Goal: Task Accomplishment & Management: Manage account settings

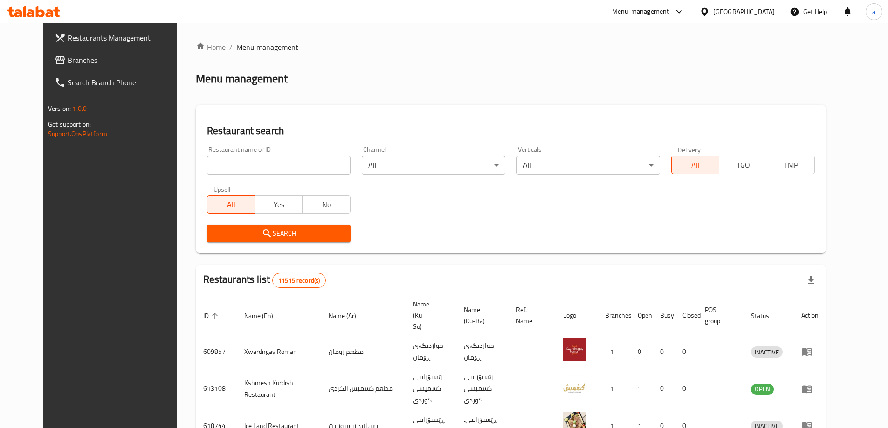
click at [68, 62] on span "Branches" at bounding box center [126, 60] width 116 height 11
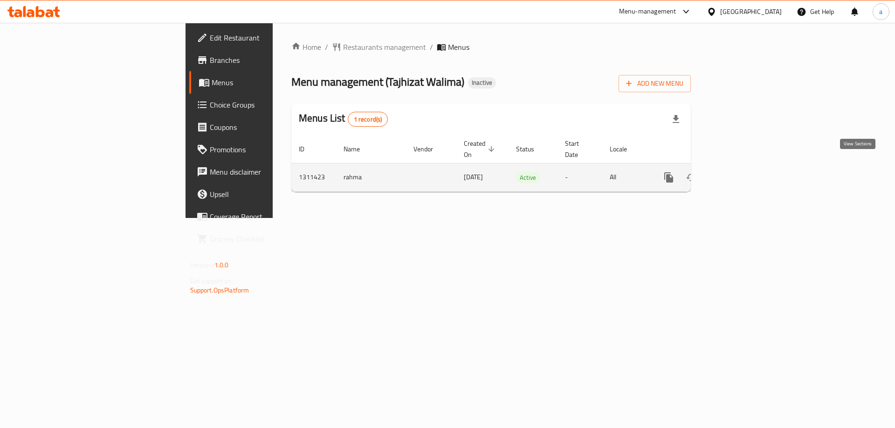
click at [741, 172] on icon "enhanced table" at bounding box center [735, 177] width 11 height 11
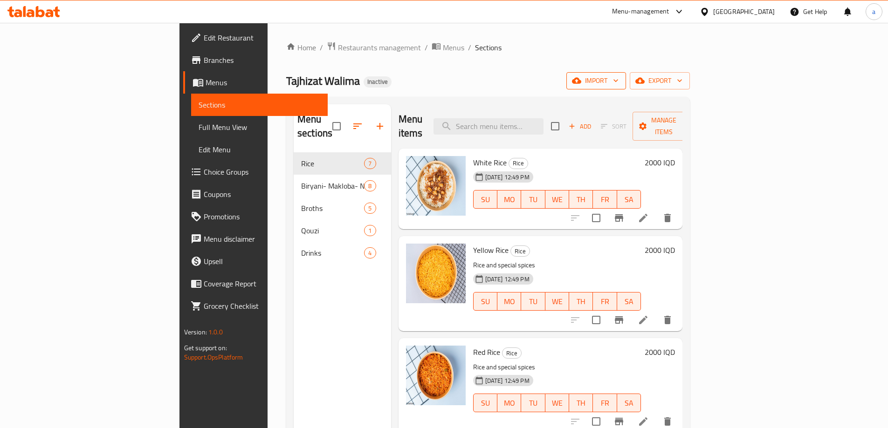
click at [618, 82] on span "import" at bounding box center [596, 81] width 45 height 12
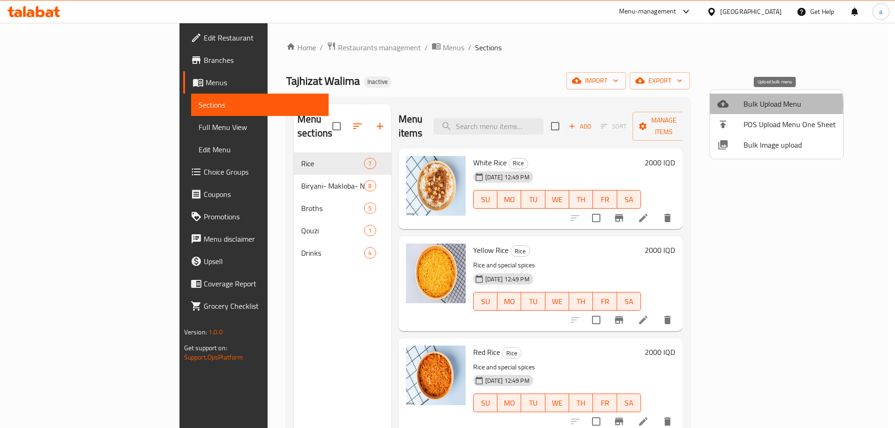
click at [761, 105] on span "Bulk Upload Menu" at bounding box center [789, 103] width 92 height 11
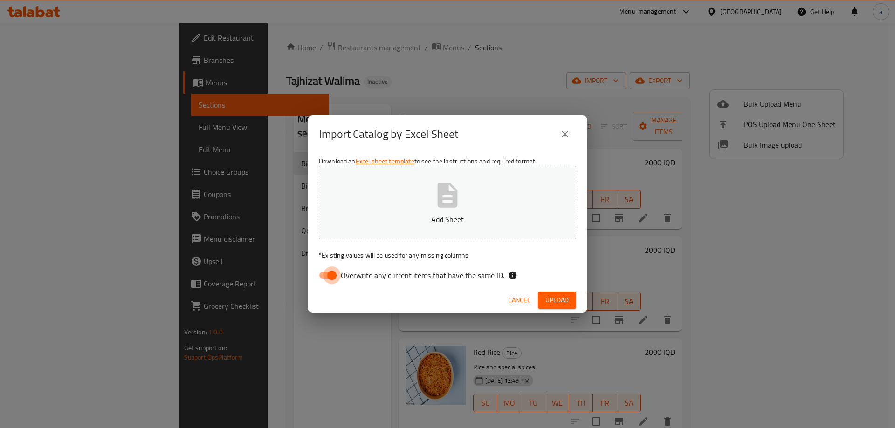
click at [328, 275] on input "Overwrite any current items that have the same ID." at bounding box center [331, 276] width 53 height 18
checkbox input "false"
click at [396, 185] on button "Add Sheet" at bounding box center [447, 203] width 257 height 74
click at [567, 297] on span "Upload" at bounding box center [556, 301] width 23 height 12
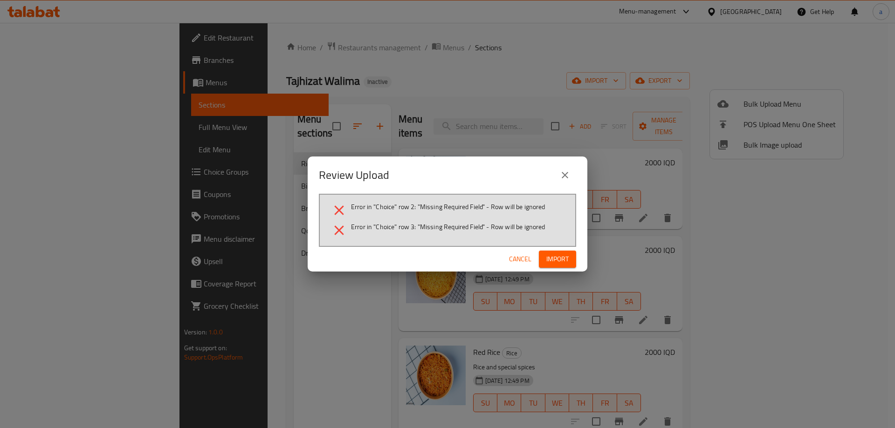
click at [568, 170] on icon "close" at bounding box center [564, 175] width 11 height 11
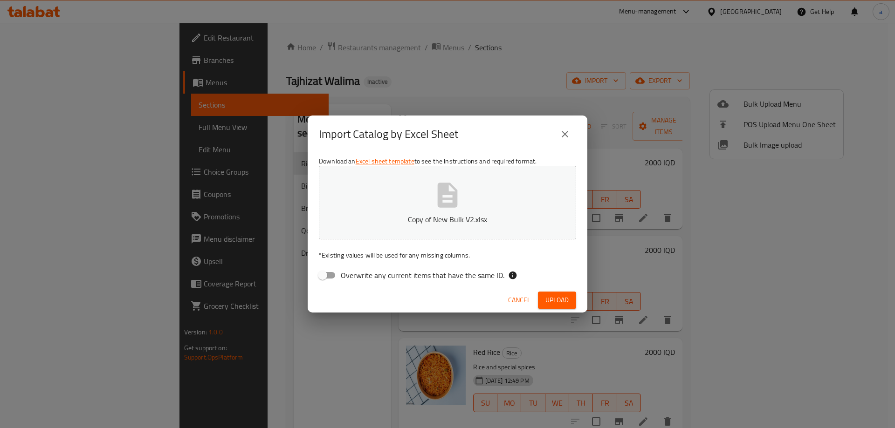
click at [572, 127] on button "close" at bounding box center [565, 134] width 22 height 22
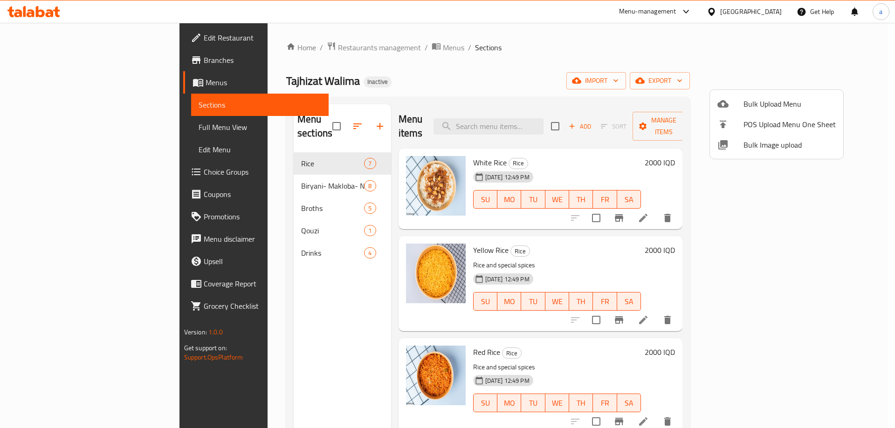
click at [630, 88] on div at bounding box center [447, 214] width 895 height 428
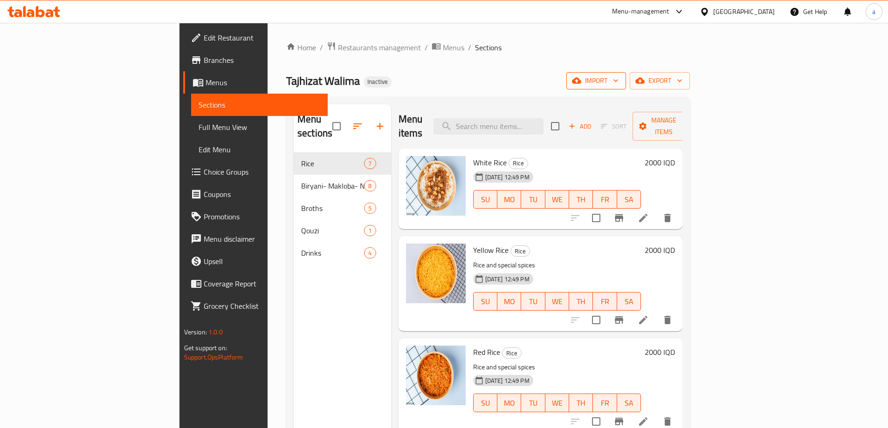
click at [618, 78] on span "import" at bounding box center [596, 81] width 45 height 12
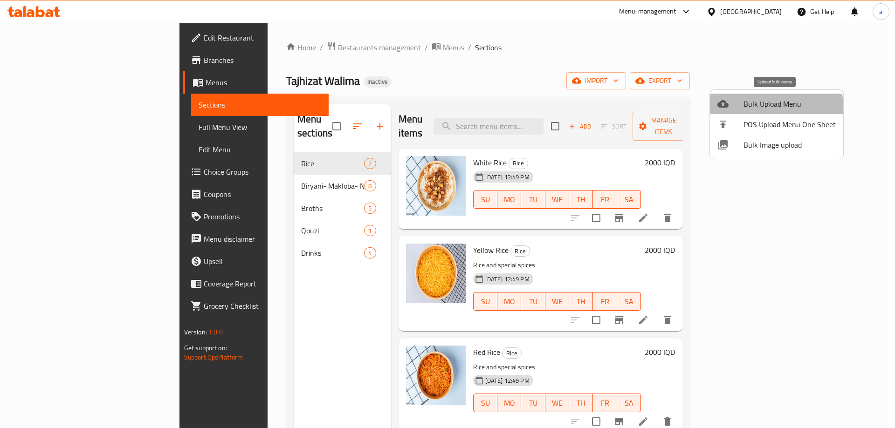
click at [743, 108] on span "Bulk Upload Menu" at bounding box center [789, 103] width 92 height 11
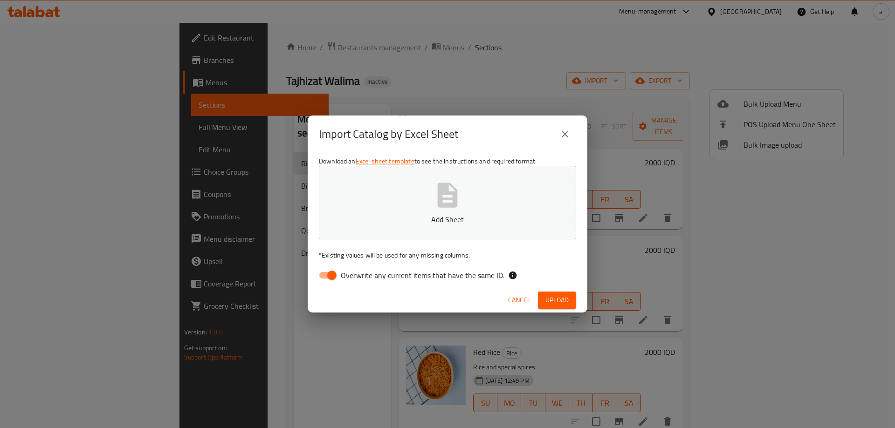
click at [327, 273] on input "Overwrite any current items that have the same ID." at bounding box center [331, 276] width 53 height 18
checkbox input "false"
click at [404, 207] on button "Add Sheet" at bounding box center [447, 203] width 257 height 74
click at [568, 299] on span "Upload" at bounding box center [556, 301] width 23 height 12
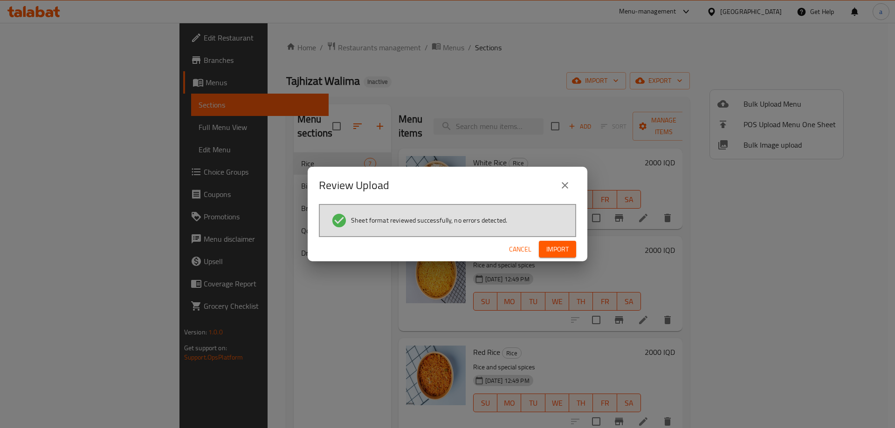
click at [555, 251] on span "Import" at bounding box center [557, 250] width 22 height 12
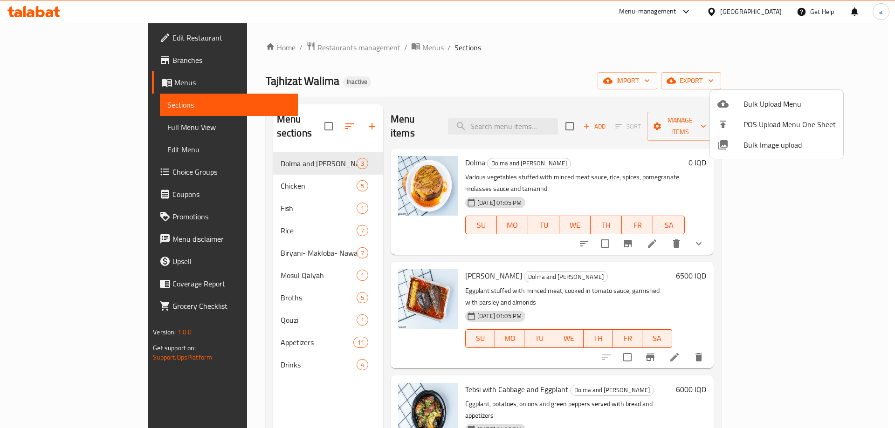
click at [232, 262] on div at bounding box center [447, 214] width 895 height 428
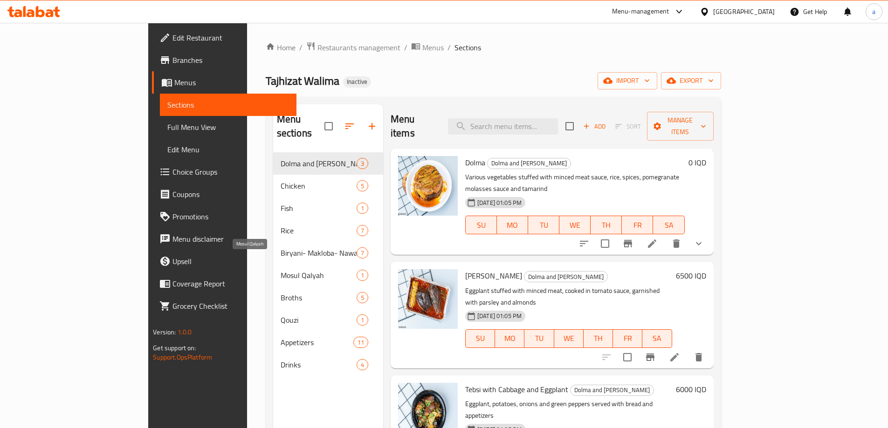
click at [281, 270] on span "Mosul Qalyah" at bounding box center [319, 275] width 76 height 11
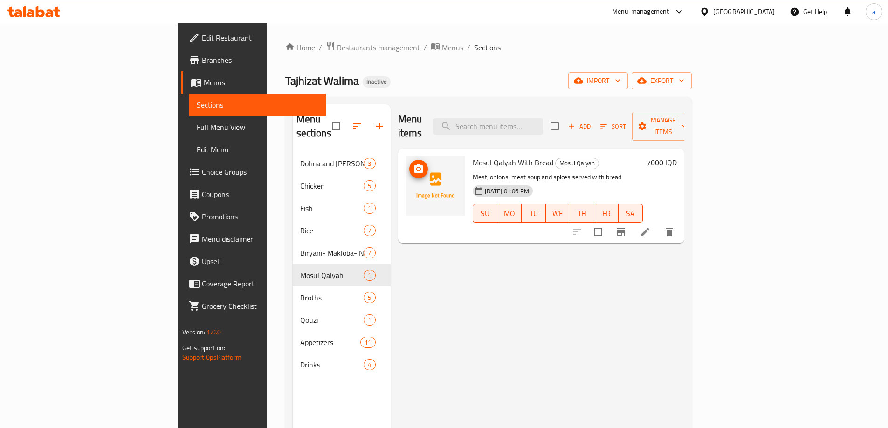
click at [413, 164] on icon "upload picture" at bounding box center [418, 169] width 11 height 11
click at [414, 164] on icon "upload picture" at bounding box center [418, 168] width 9 height 8
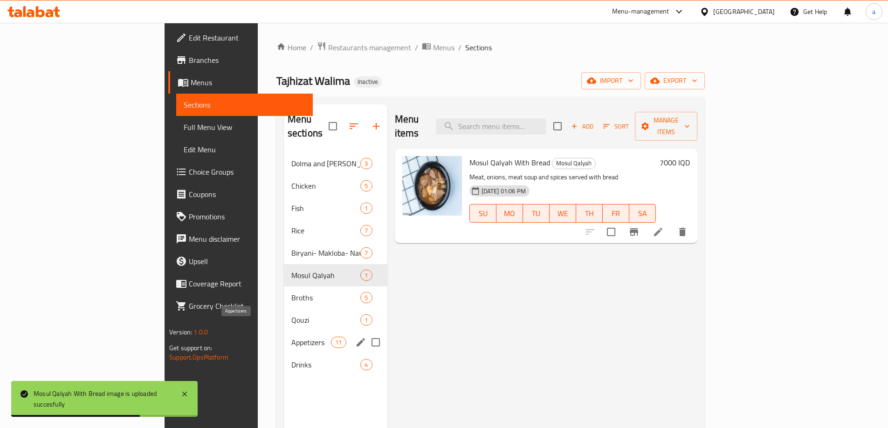
click at [291, 337] on span "Appetizers" at bounding box center [311, 342] width 40 height 11
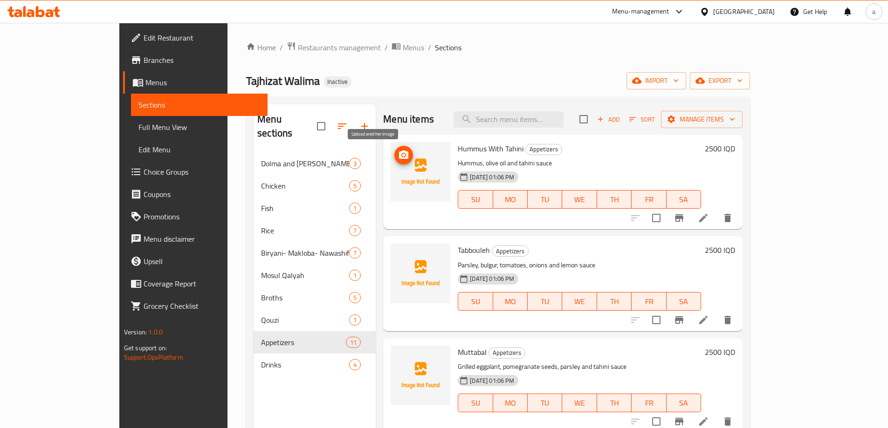
click at [399, 152] on icon "upload picture" at bounding box center [403, 155] width 9 height 8
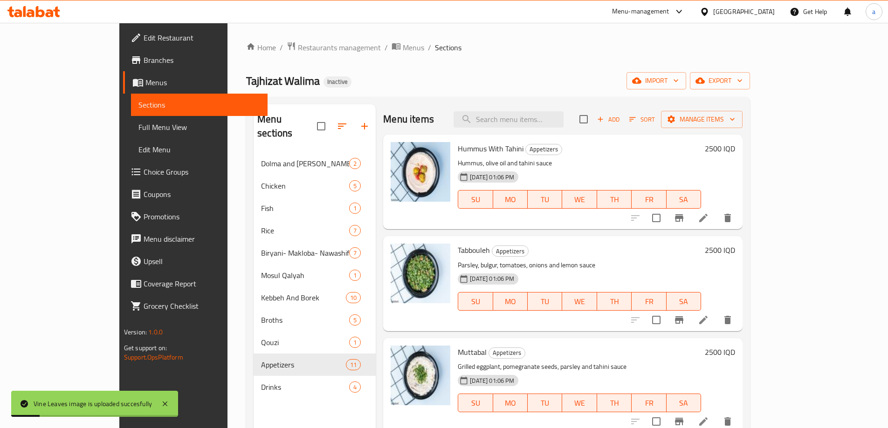
click at [138, 129] on span "Full Menu View" at bounding box center [199, 127] width 122 height 11
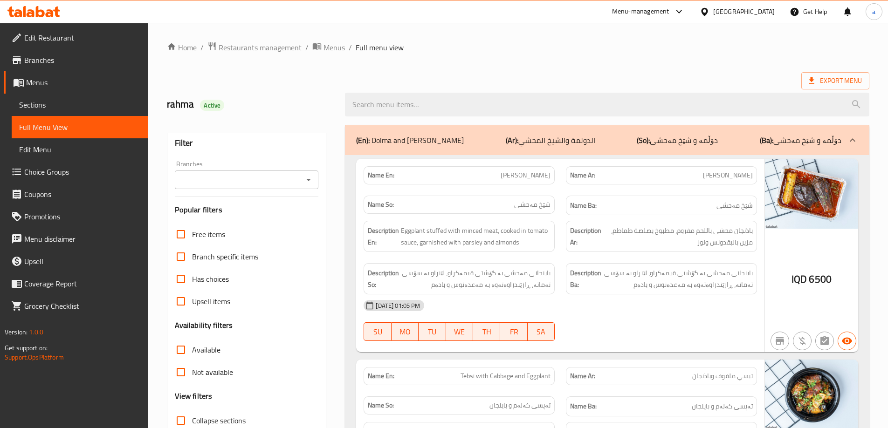
click at [34, 107] on span "Sections" at bounding box center [80, 104] width 122 height 11
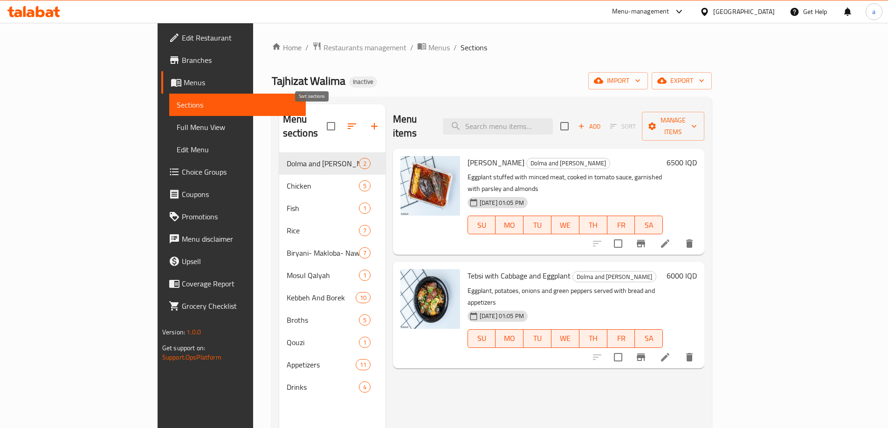
click at [346, 121] on icon "button" at bounding box center [351, 126] width 11 height 11
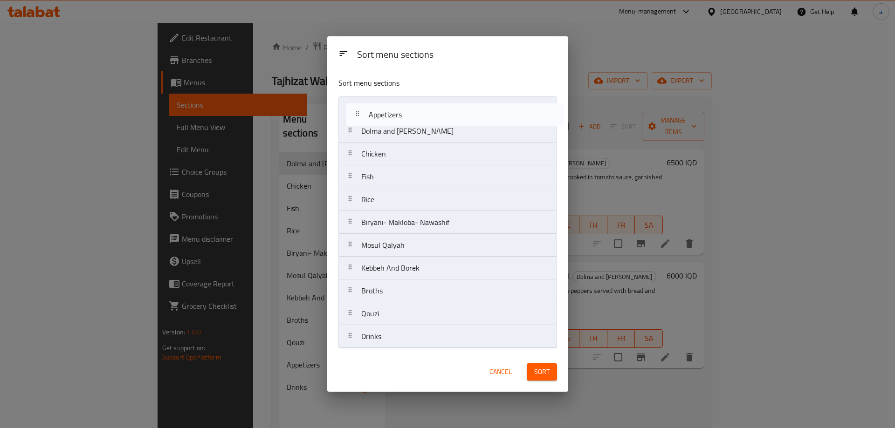
drag, startPoint x: 386, startPoint y: 315, endPoint x: 393, endPoint y: 114, distance: 201.4
click at [393, 114] on nav "Dolma and Sheikh Mahshi Chicken Fish Rice Biryani- Makloba- Nawashif Mosul Qaly…" at bounding box center [447, 222] width 219 height 252
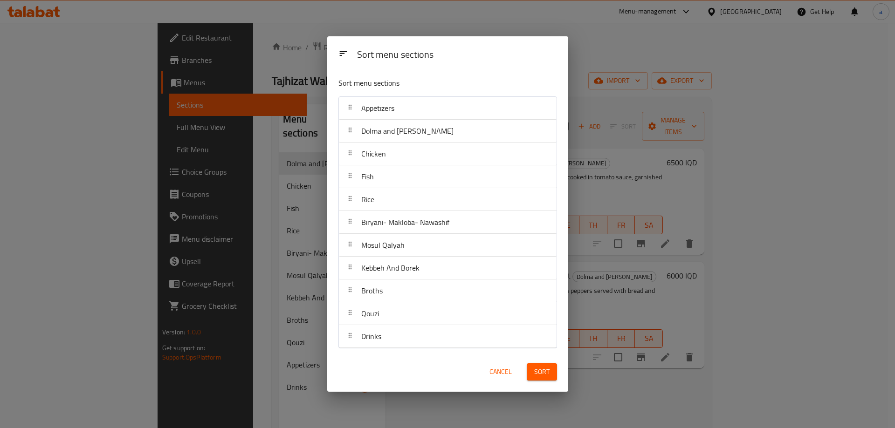
click at [548, 364] on button "Sort" at bounding box center [542, 371] width 30 height 17
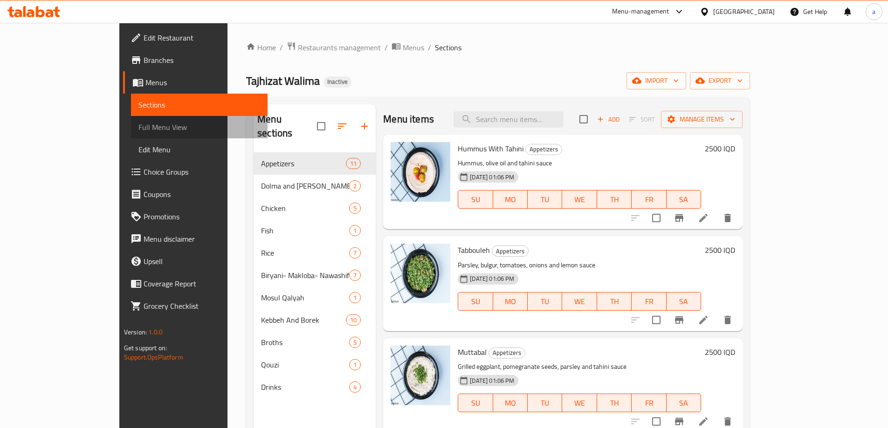
click at [138, 127] on span "Full Menu View" at bounding box center [199, 127] width 122 height 11
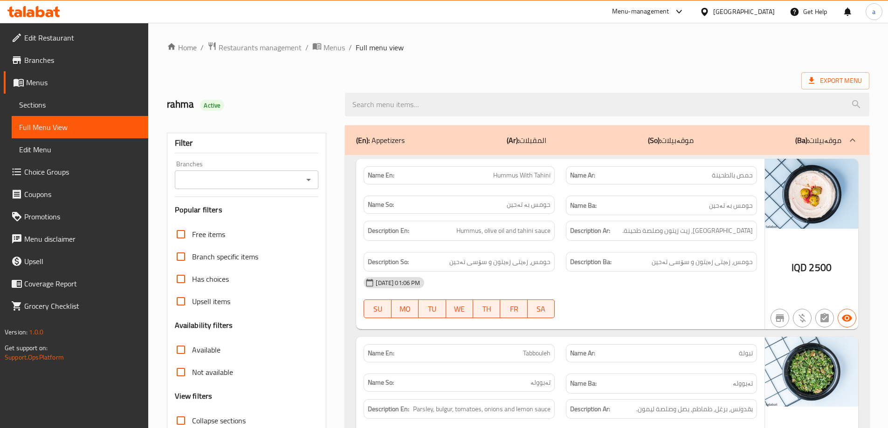
click at [312, 182] on icon "Open" at bounding box center [308, 179] width 11 height 11
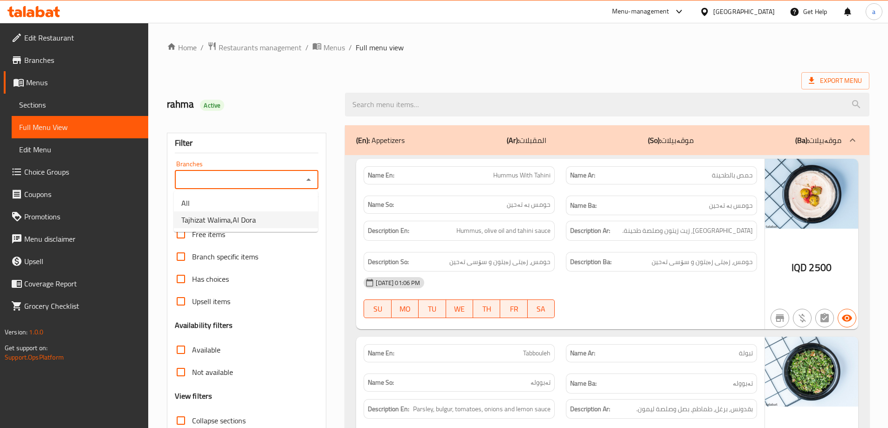
click at [206, 217] on span "Tajhizat Walima,Al Dora" at bounding box center [218, 219] width 75 height 11
type input "Tajhizat Walima,Al Dora"
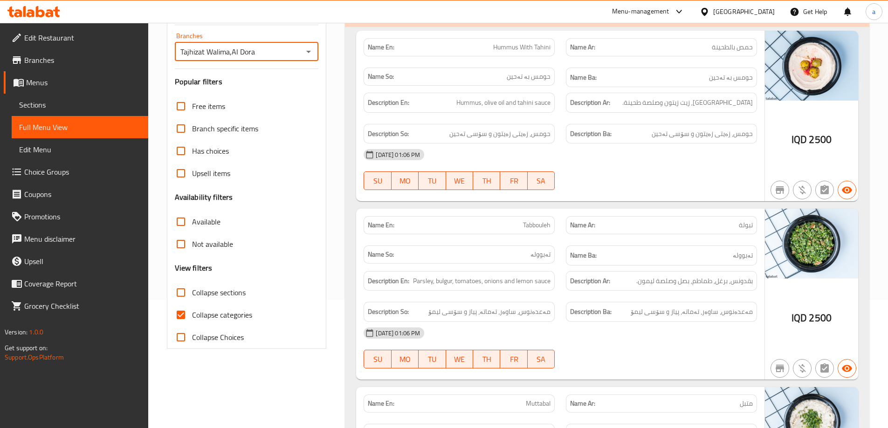
scroll to position [186, 0]
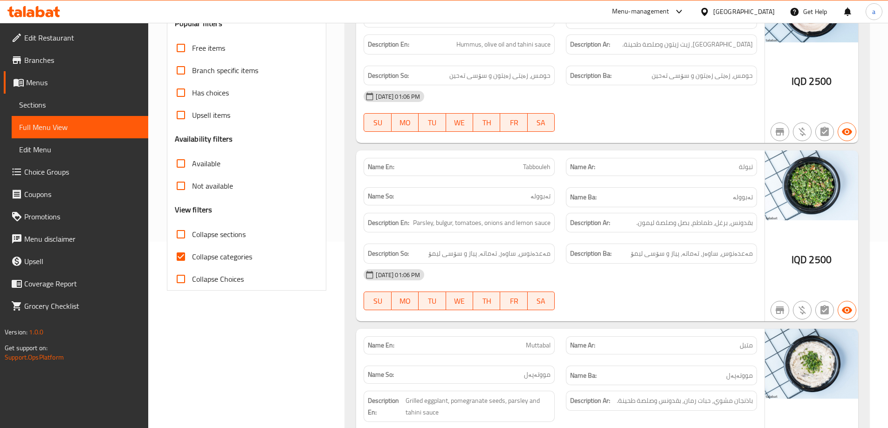
click at [178, 252] on input "Collapse categories" at bounding box center [181, 257] width 22 height 22
checkbox input "false"
click at [181, 234] on input "Collapse sections" at bounding box center [181, 234] width 22 height 22
checkbox input "true"
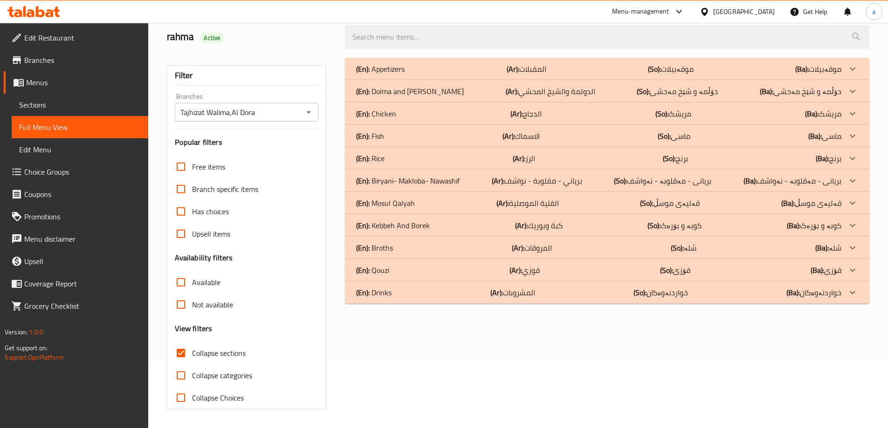
scroll to position [68, 0]
click at [404, 206] on p "(En): Mosul Qalyah" at bounding box center [385, 203] width 59 height 11
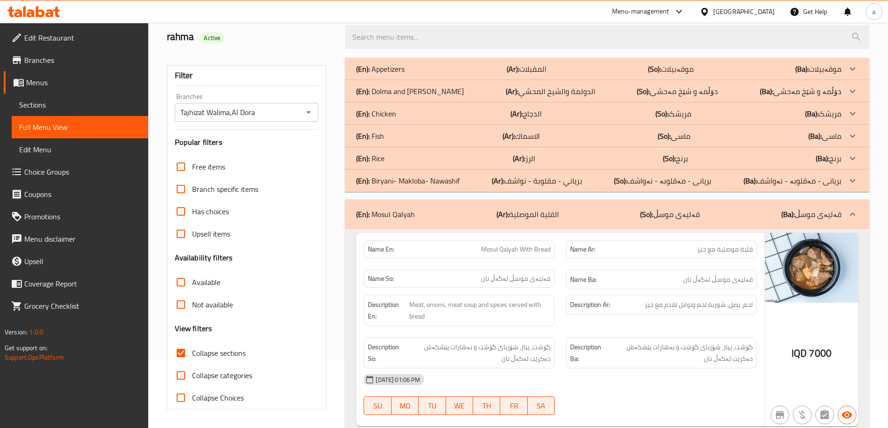
click at [382, 73] on p "(En): Appetizers" at bounding box center [380, 68] width 48 height 11
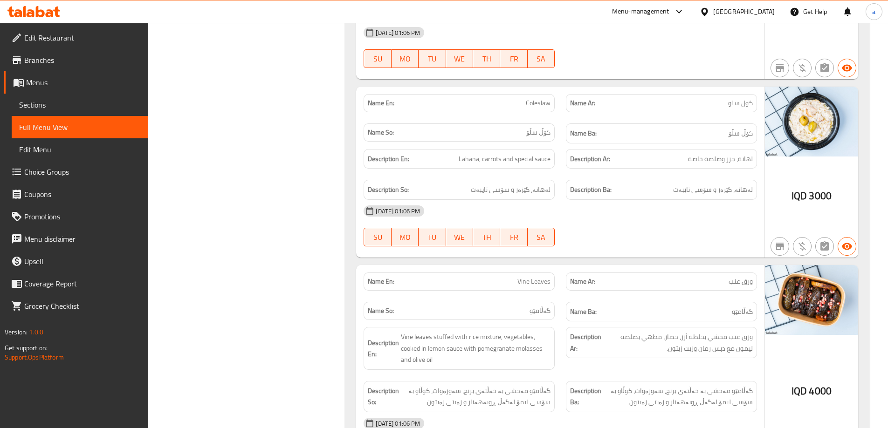
scroll to position [2339, 0]
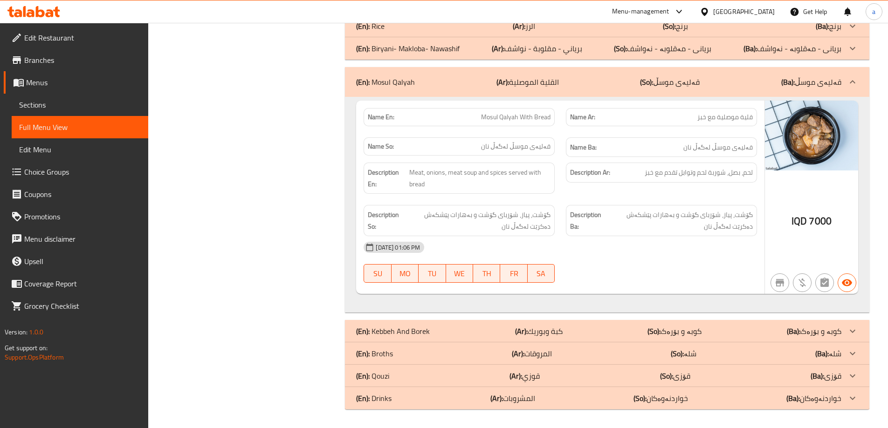
drag, startPoint x: 658, startPoint y: 219, endPoint x: 659, endPoint y: 322, distance: 102.5
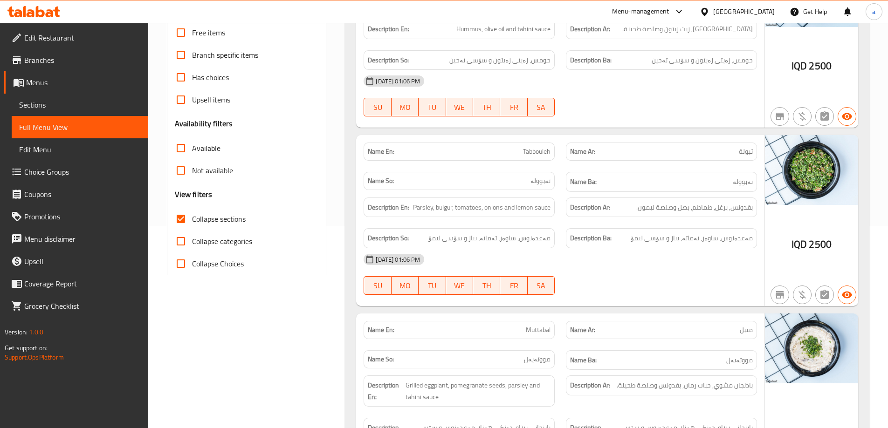
scroll to position [0, 0]
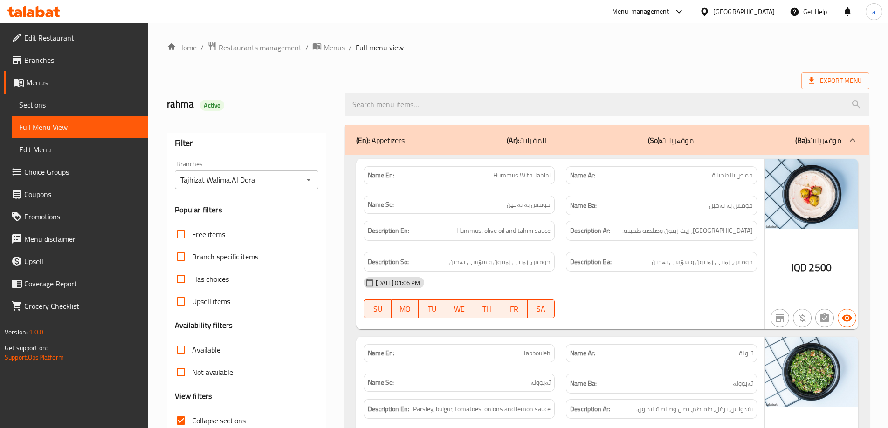
drag, startPoint x: 732, startPoint y: 178, endPoint x: 722, endPoint y: 26, distance: 152.7
drag, startPoint x: 691, startPoint y: 211, endPoint x: 687, endPoint y: 21, distance: 189.7
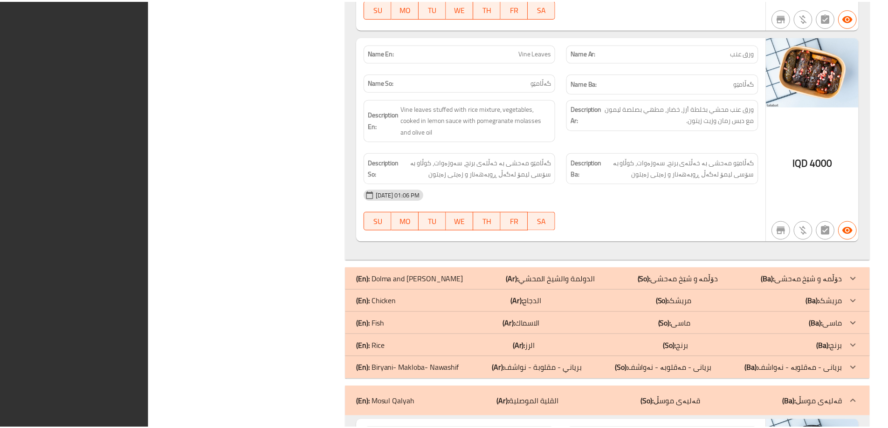
scroll to position [2328, 0]
